Goal: Task Accomplishment & Management: Use online tool/utility

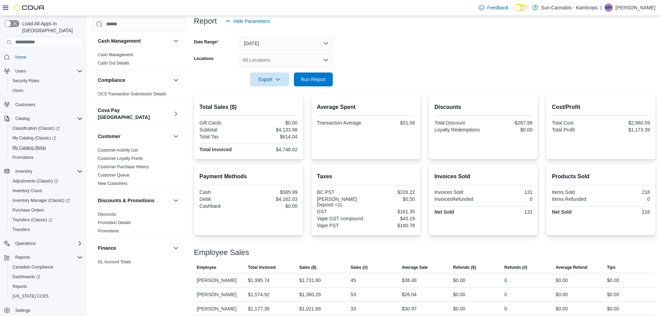
scroll to position [3, 0]
click at [31, 204] on span "Purchase Orders" at bounding box center [28, 207] width 32 height 6
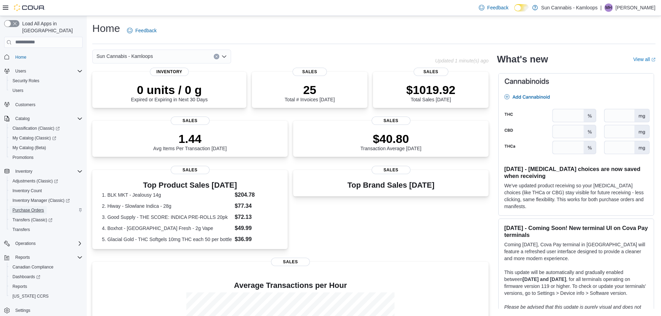
click at [29, 207] on span "Purchase Orders" at bounding box center [28, 210] width 32 height 6
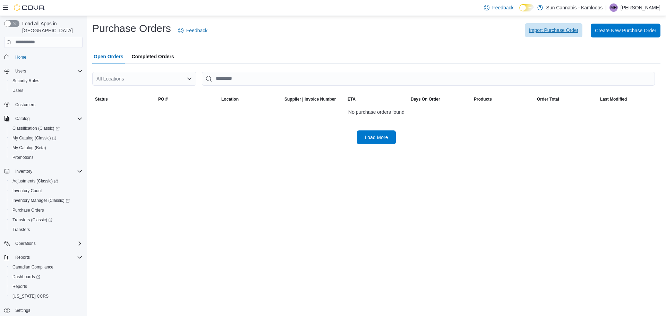
click at [548, 30] on span "Import Purchase Order" at bounding box center [553, 30] width 49 height 7
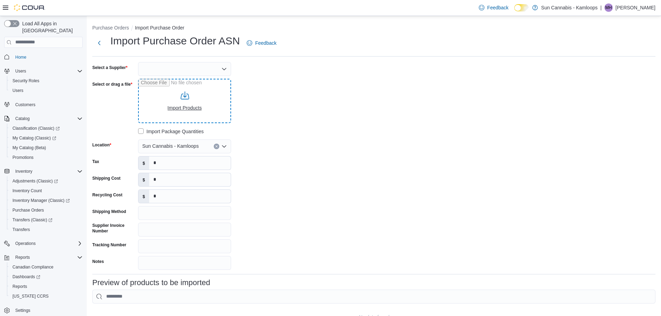
type input "**********"
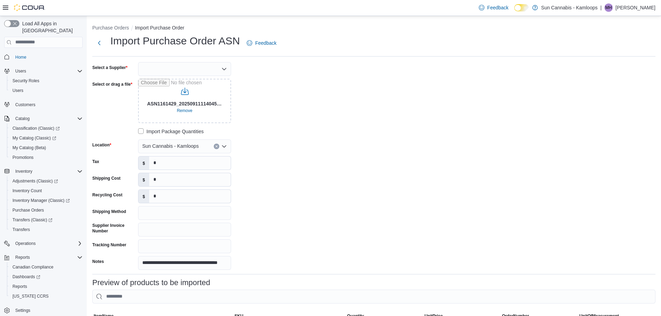
click at [151, 70] on div at bounding box center [184, 69] width 93 height 14
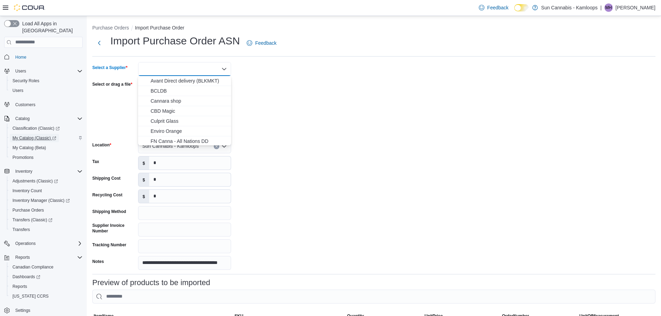
click at [41, 135] on span "My Catalog (Classic)" at bounding box center [34, 138] width 44 height 6
